Goal: Task Accomplishment & Management: Complete application form

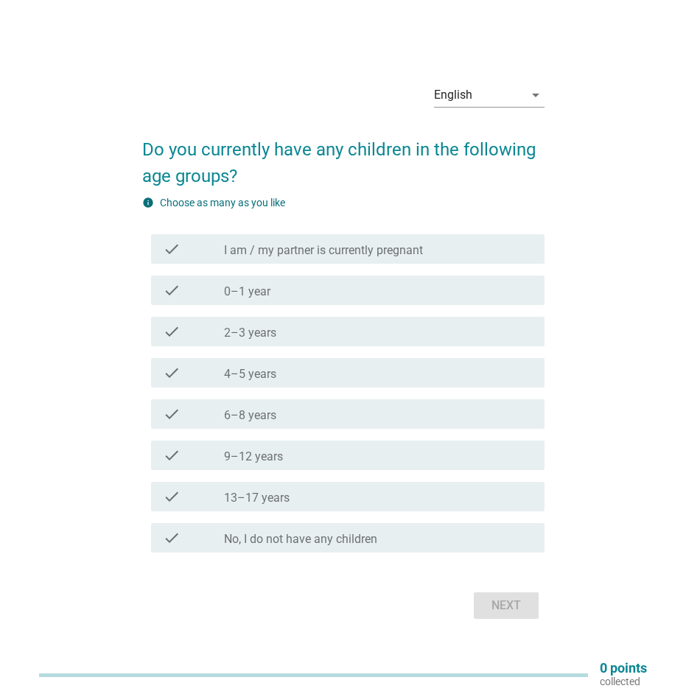
click at [471, 74] on div "English arrow_drop_down" at bounding box center [489, 96] width 110 height 50
click at [467, 95] on div "English" at bounding box center [453, 94] width 38 height 13
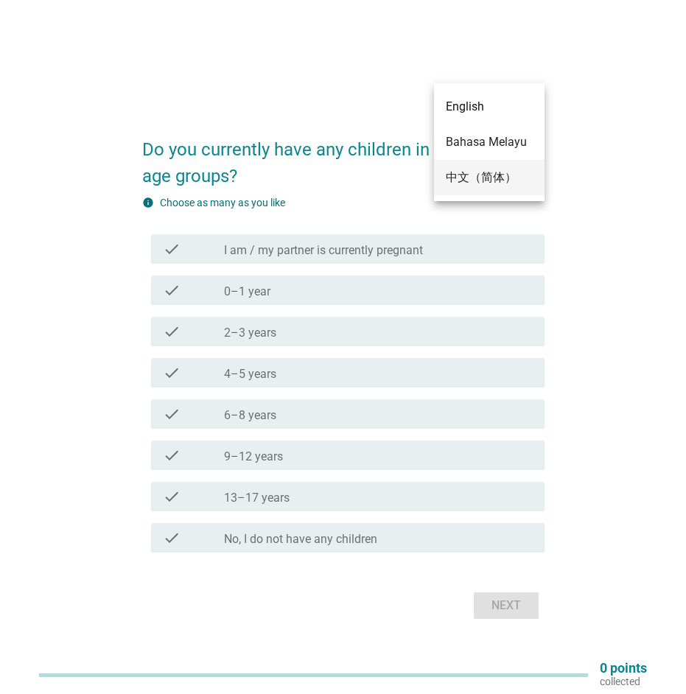
click at [464, 183] on div "中文（简体）" at bounding box center [489, 178] width 87 height 18
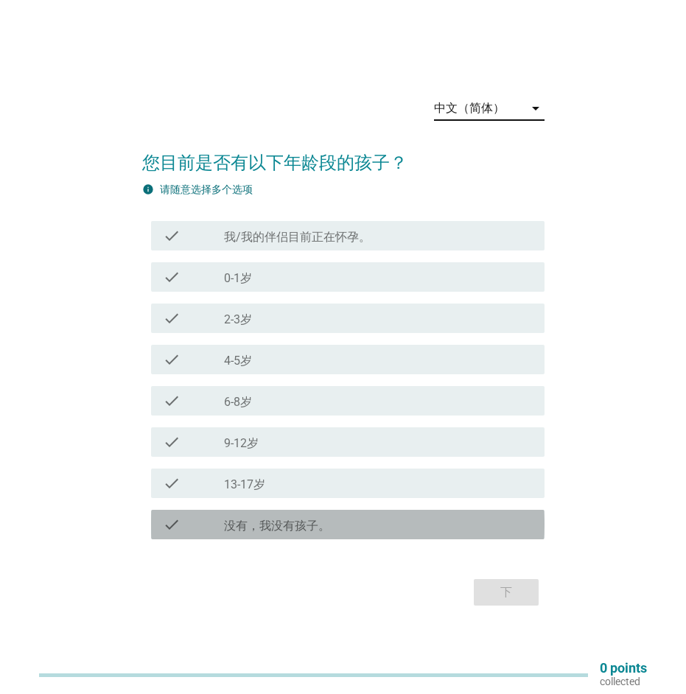
click at [270, 536] on div "check check_box_outline_blank 没有，我没有孩子。" at bounding box center [347, 524] width 393 height 29
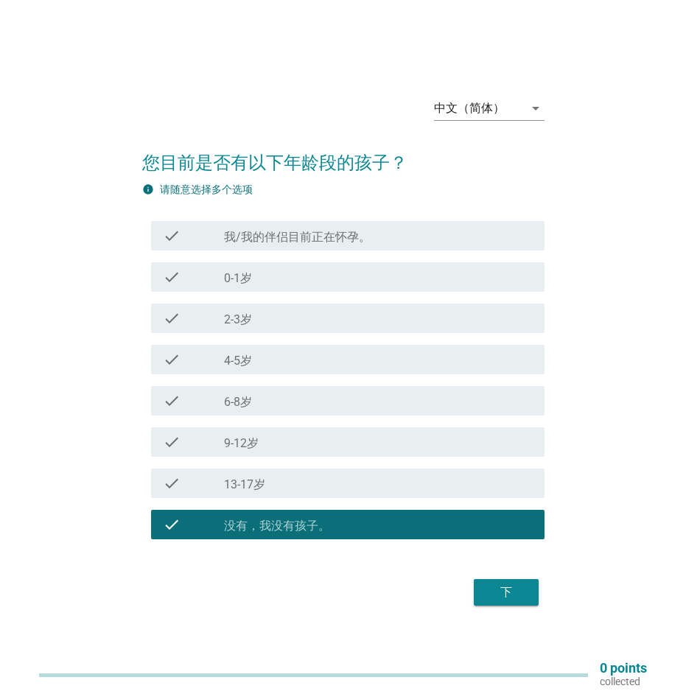
click at [502, 599] on div "下" at bounding box center [505, 592] width 41 height 18
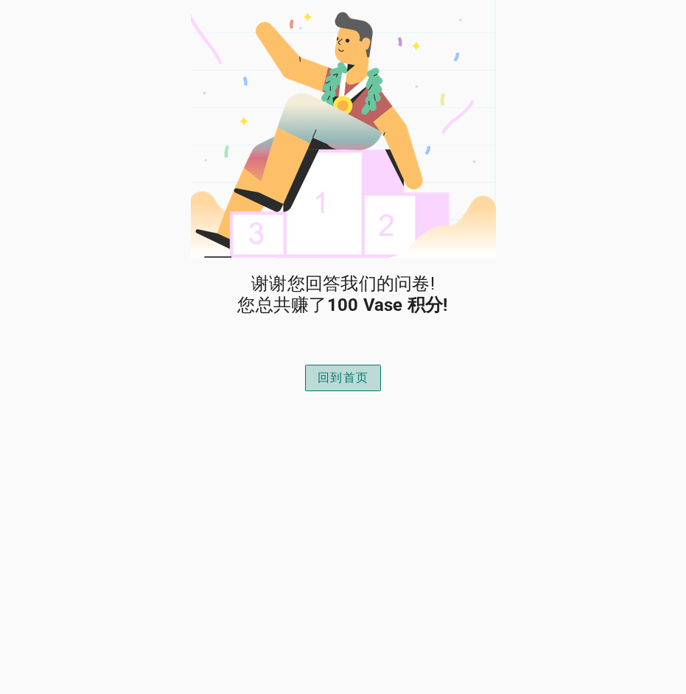
drag, startPoint x: 317, startPoint y: 376, endPoint x: 309, endPoint y: 367, distance: 13.0
click at [315, 374] on button "回到首页" at bounding box center [343, 378] width 76 height 27
drag, startPoint x: 326, startPoint y: 374, endPoint x: 403, endPoint y: 314, distance: 98.1
click at [337, 368] on button "回到首页" at bounding box center [343, 378] width 76 height 27
